Goal: Information Seeking & Learning: Find specific page/section

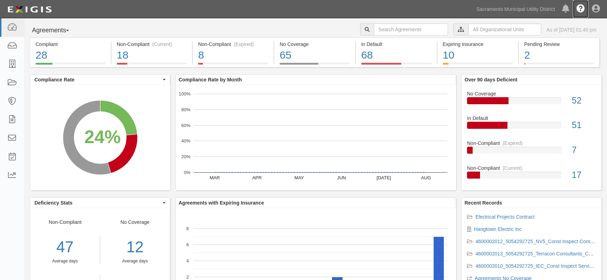
click at [581, 10] on icon at bounding box center [580, 9] width 8 height 8
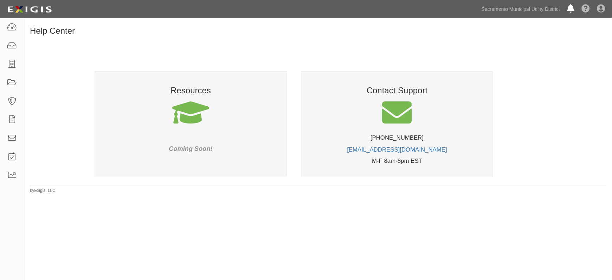
click at [567, 11] on icon at bounding box center [570, 9] width 7 height 8
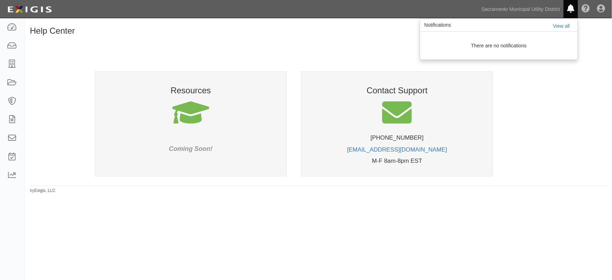
click at [542, 119] on div at bounding box center [318, 124] width 577 height 120
